Goal: Obtain resource: Obtain resource

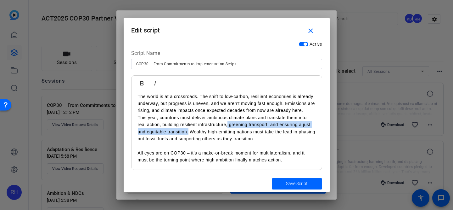
scroll to position [1, 0]
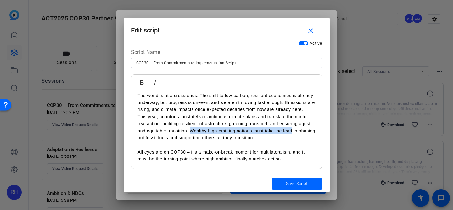
drag, startPoint x: 292, startPoint y: 131, endPoint x: 191, endPoint y: 130, distance: 101.6
click at [191, 130] on p "This year, countries must deliver ambitious climate plans and translate them in…" at bounding box center [227, 127] width 178 height 28
copy p "Wealthy high-emitting nations must take the lead"
drag, startPoint x: 292, startPoint y: 130, endPoint x: 308, endPoint y: 135, distance: 16.8
click at [308, 135] on p "This year, countries must deliver ambitious climate plans and translate them in…" at bounding box center [227, 127] width 178 height 28
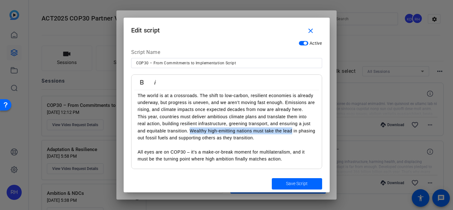
copy p "in phasing out fossil fuels and supporting others as they transition."
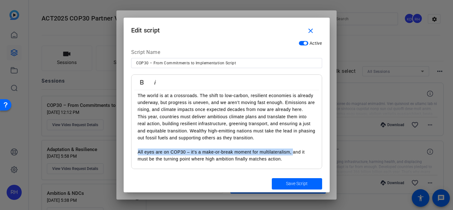
drag, startPoint x: 293, startPoint y: 153, endPoint x: 135, endPoint y: 153, distance: 157.9
click at [135, 153] on div "The world is at a crossroads. The shift to low-carbon, resilient economies is a…" at bounding box center [226, 127] width 190 height 83
copy p "All eyes are on COP30 – it's a make-or-break moment for multilateralism,"
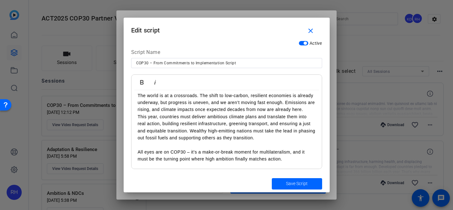
click at [228, 147] on p at bounding box center [227, 144] width 178 height 7
drag, startPoint x: 292, startPoint y: 154, endPoint x: 191, endPoint y: 154, distance: 100.7
click at [191, 154] on p "All eyes are on COP30 – it's a make-or-break moment for multilateralism, and it…" at bounding box center [227, 155] width 178 height 14
copy p "it's a make-or-break moment for multilateralism,"
click at [236, 154] on p "All eyes are on COP30 – it's a make-or-break moment for multilateralism, and it…" at bounding box center [227, 155] width 178 height 14
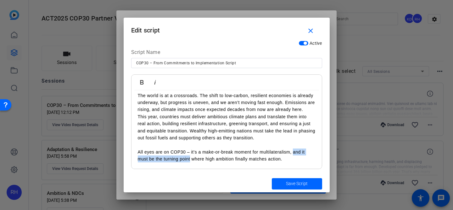
drag, startPoint x: 293, startPoint y: 152, endPoint x: 190, endPoint y: 159, distance: 102.8
click at [190, 159] on p "All eyes are on COP30 – it's a make-or-break moment for multilateralism, and it…" at bounding box center [227, 155] width 178 height 14
copy p "and it must be the turning point"
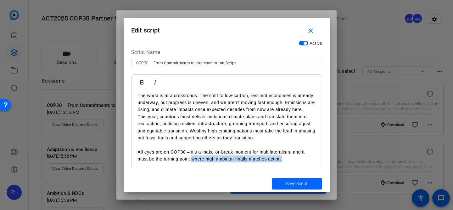
drag, startPoint x: 284, startPoint y: 160, endPoint x: 192, endPoint y: 160, distance: 91.9
click at [192, 160] on p "All eyes are on COP30 – it's a make-or-break moment for multilateralism, and it…" at bounding box center [227, 155] width 178 height 14
copy p "where high ambition finally matches action."
click at [237, 140] on p "This year, countries must deliver ambitious climate plans and translate them in…" at bounding box center [227, 127] width 178 height 28
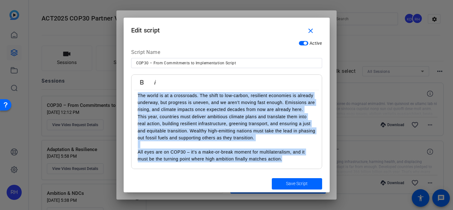
scroll to position [0, 0]
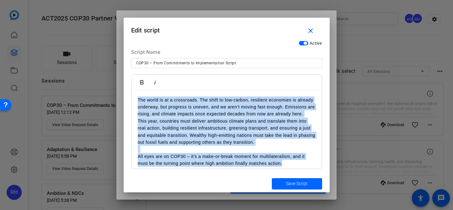
drag, startPoint x: 288, startPoint y: 161, endPoint x: 121, endPoint y: 65, distance: 193.1
click at [121, 65] on div "Video Request Session close Session name Advanced settings COP30 – From Commitm…" at bounding box center [226, 105] width 453 height 210
copy div "The world is at a crossroads. The shift to low-carbon, resilient economies is a…"
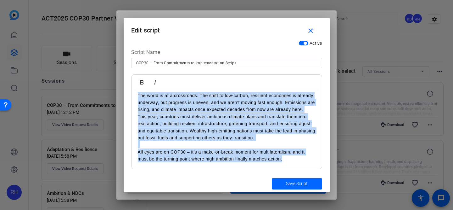
click at [210, 167] on div "The world is at a crossroads. The shift to low-carbon, resilient economies is a…" at bounding box center [226, 127] width 190 height 83
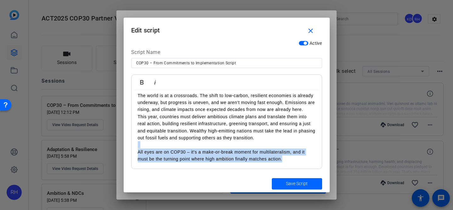
drag, startPoint x: 288, startPoint y: 158, endPoint x: 127, endPoint y: 144, distance: 161.1
click at [127, 144] on div "Active Script Name COP30 – From Commitments to Implementation Script Bold Itali…" at bounding box center [227, 106] width 206 height 136
